Goal: Transaction & Acquisition: Book appointment/travel/reservation

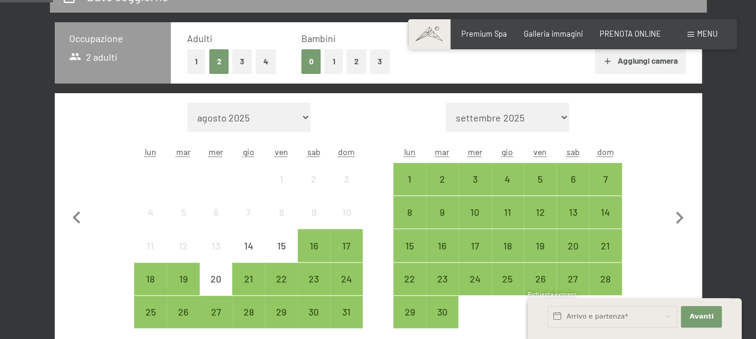
scroll to position [240, 0]
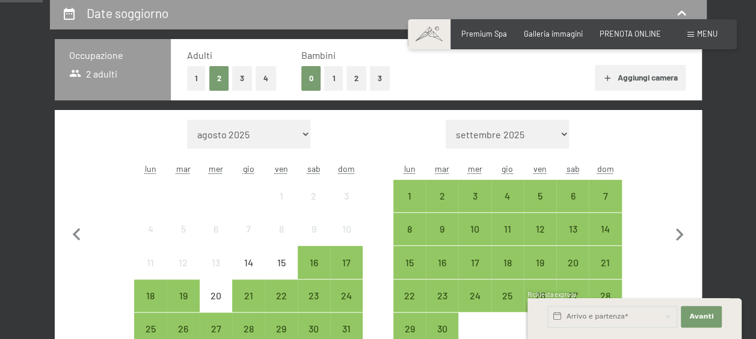
click at [237, 140] on select "agosto 2025 settembre 2025 ottobre 2025 novembre 2025 dicembre 2025 gennaio 202…" at bounding box center [248, 134] width 123 height 29
select select "[DATE]"
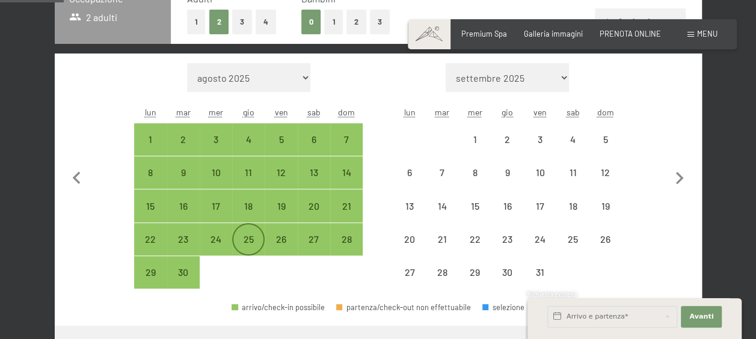
scroll to position [361, 0]
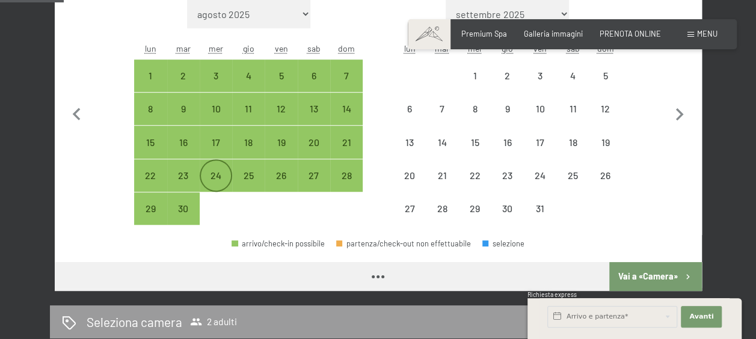
select select "[DATE]"
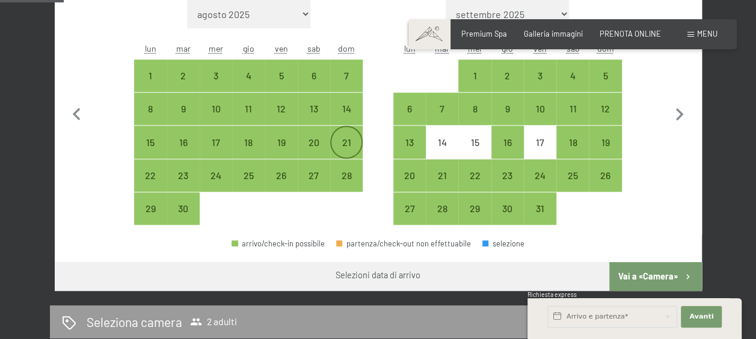
click at [339, 151] on div "21" at bounding box center [346, 153] width 30 height 30
select select "[DATE]"
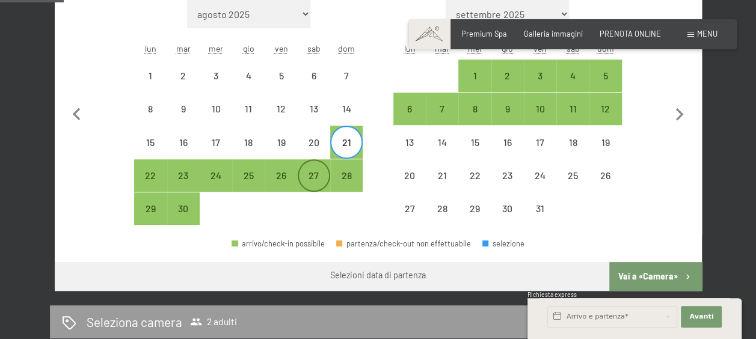
click at [316, 176] on div "27" at bounding box center [314, 186] width 30 height 30
select select "[DATE]"
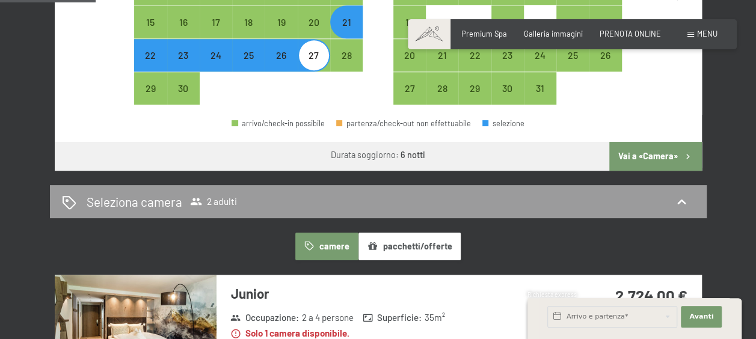
scroll to position [541, 0]
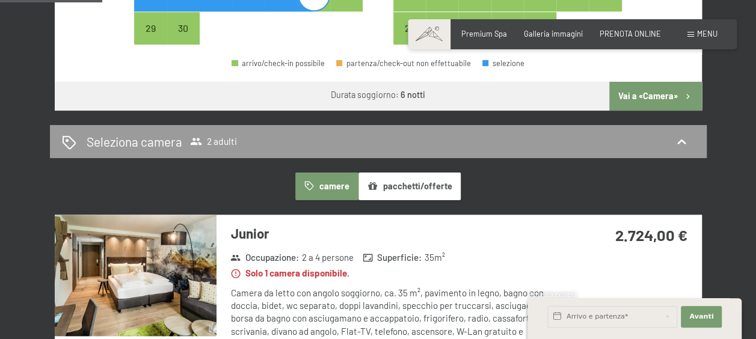
click at [643, 99] on button "Vai a «Camera»" at bounding box center [655, 96] width 92 height 29
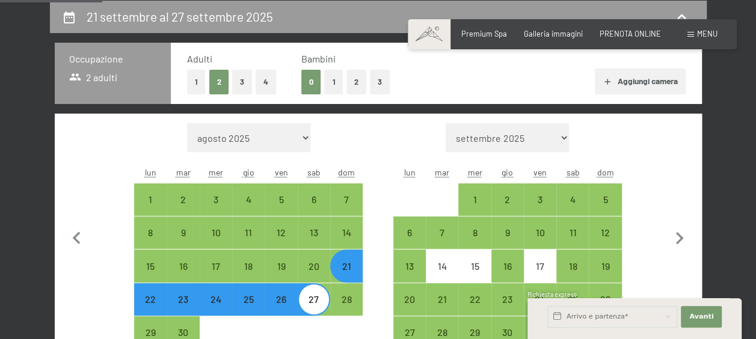
select select "[DATE]"
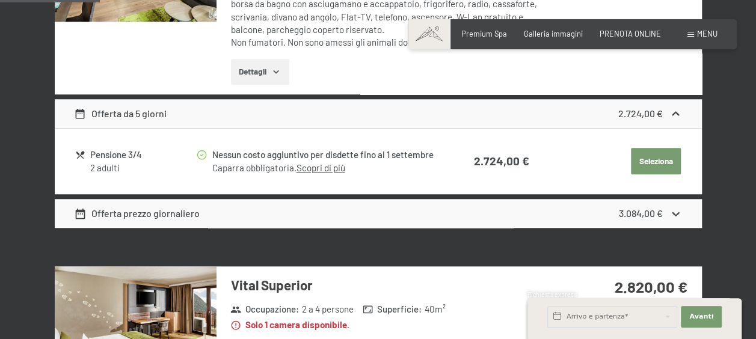
scroll to position [477, 0]
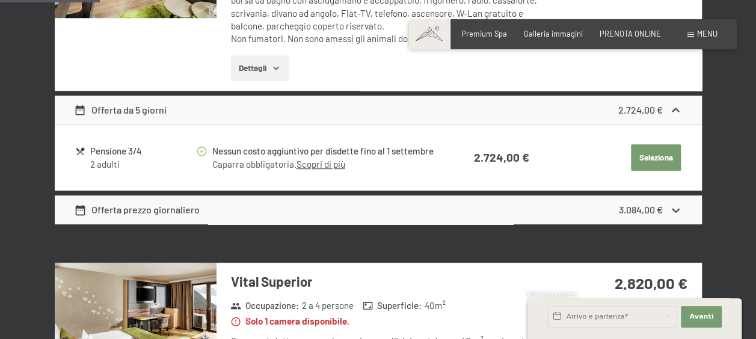
click at [596, 202] on div "Offerta prezzo giornaliero 3.084,00 €" at bounding box center [378, 209] width 647 height 29
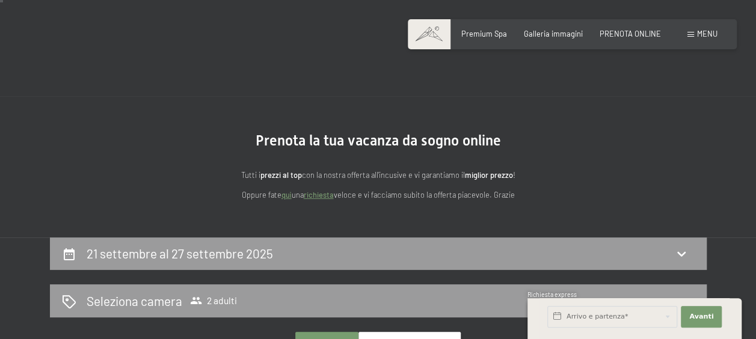
scroll to position [120, 0]
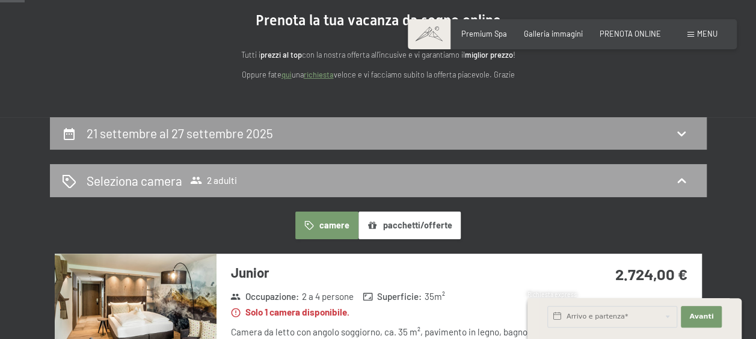
click at [495, 179] on div "Seleziona camera 2 adulti" at bounding box center [378, 180] width 632 height 17
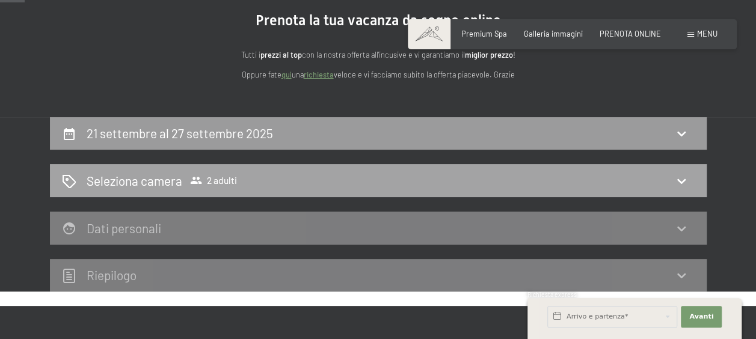
click at [682, 181] on icon at bounding box center [681, 181] width 8 height 5
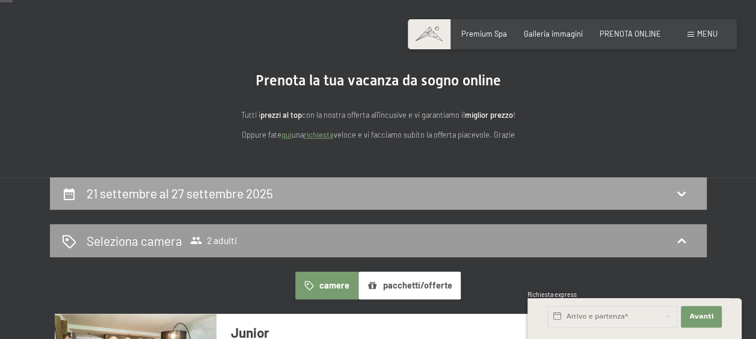
scroll to position [50, 0]
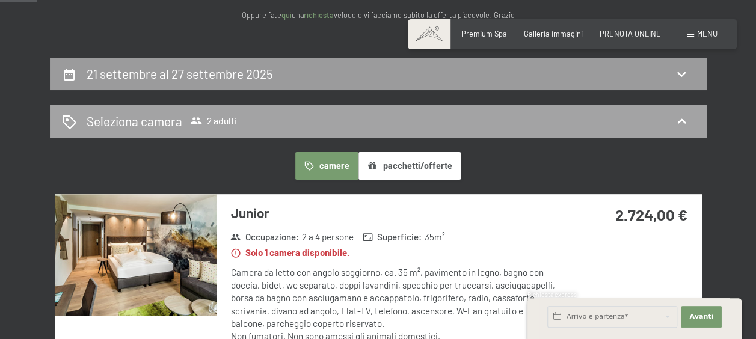
scroll to position [180, 0]
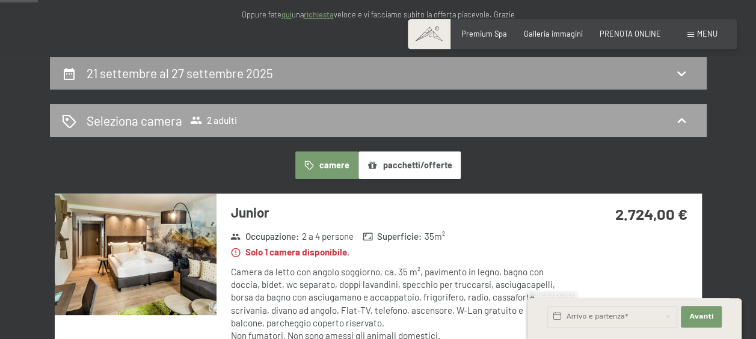
click at [688, 73] on icon at bounding box center [681, 73] width 14 height 14
select select "[DATE]"
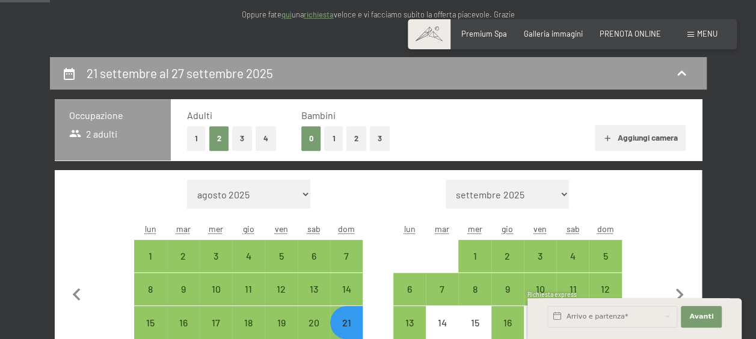
scroll to position [237, 0]
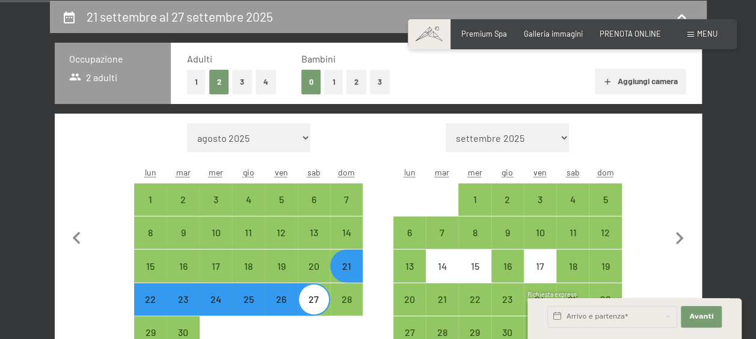
click at [332, 83] on button "1" at bounding box center [333, 82] width 19 height 25
select select "[DATE]"
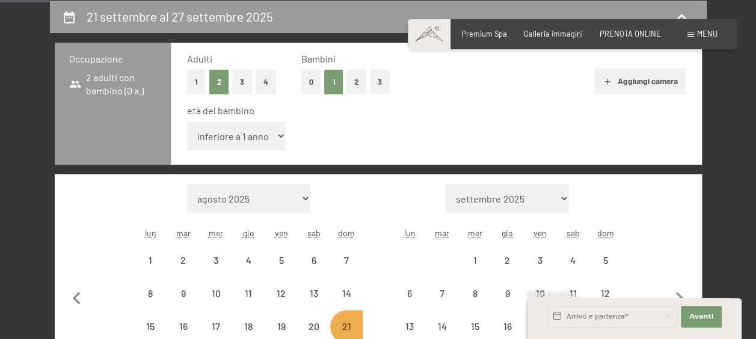
click at [265, 131] on select "inferiore a 1 anno 1 anno 2 anni 3 anni 4 anni 5 anni 6 anni 7 anni 8 anni 9 an…" at bounding box center [236, 135] width 99 height 29
select select "[DATE]"
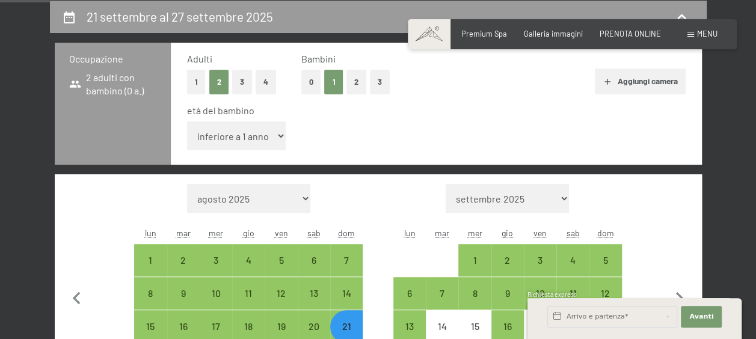
select select "4"
click at [187, 121] on select "inferiore a 1 anno 1 anno 2 anni 3 anni 4 anni 5 anni 6 anni 7 anni 8 anni 9 an…" at bounding box center [236, 135] width 99 height 29
select select "[DATE]"
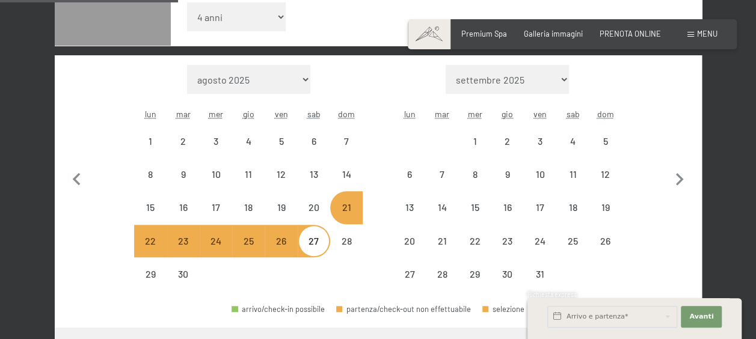
scroll to position [357, 0]
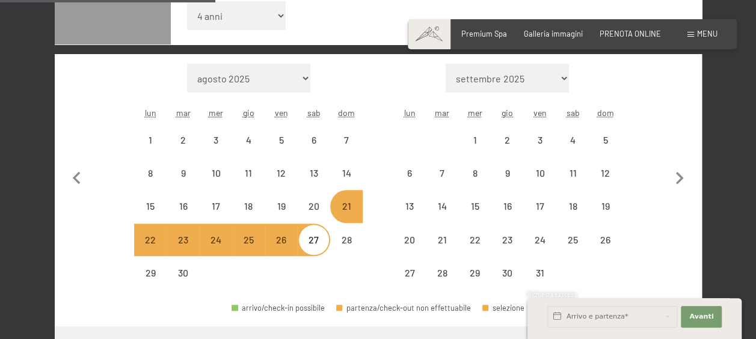
select select "[DATE]"
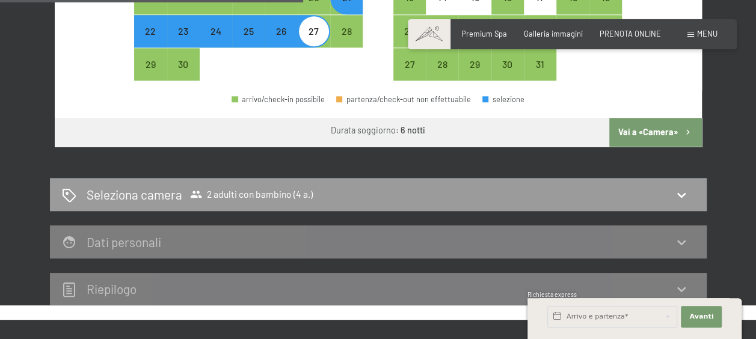
scroll to position [477, 0]
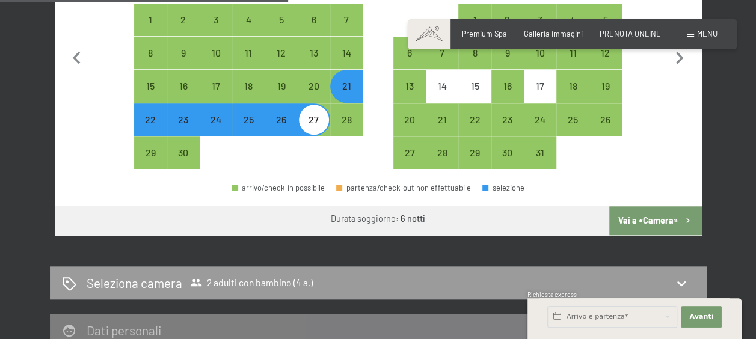
click at [665, 213] on button "Vai a «Camera»" at bounding box center [655, 220] width 92 height 29
select select "[DATE]"
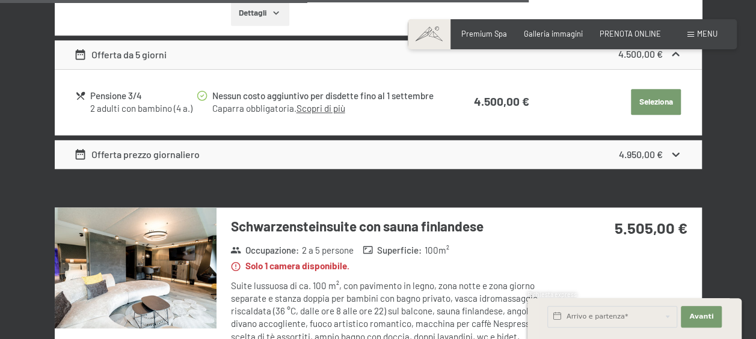
scroll to position [2942, 0]
